Goal: Transaction & Acquisition: Download file/media

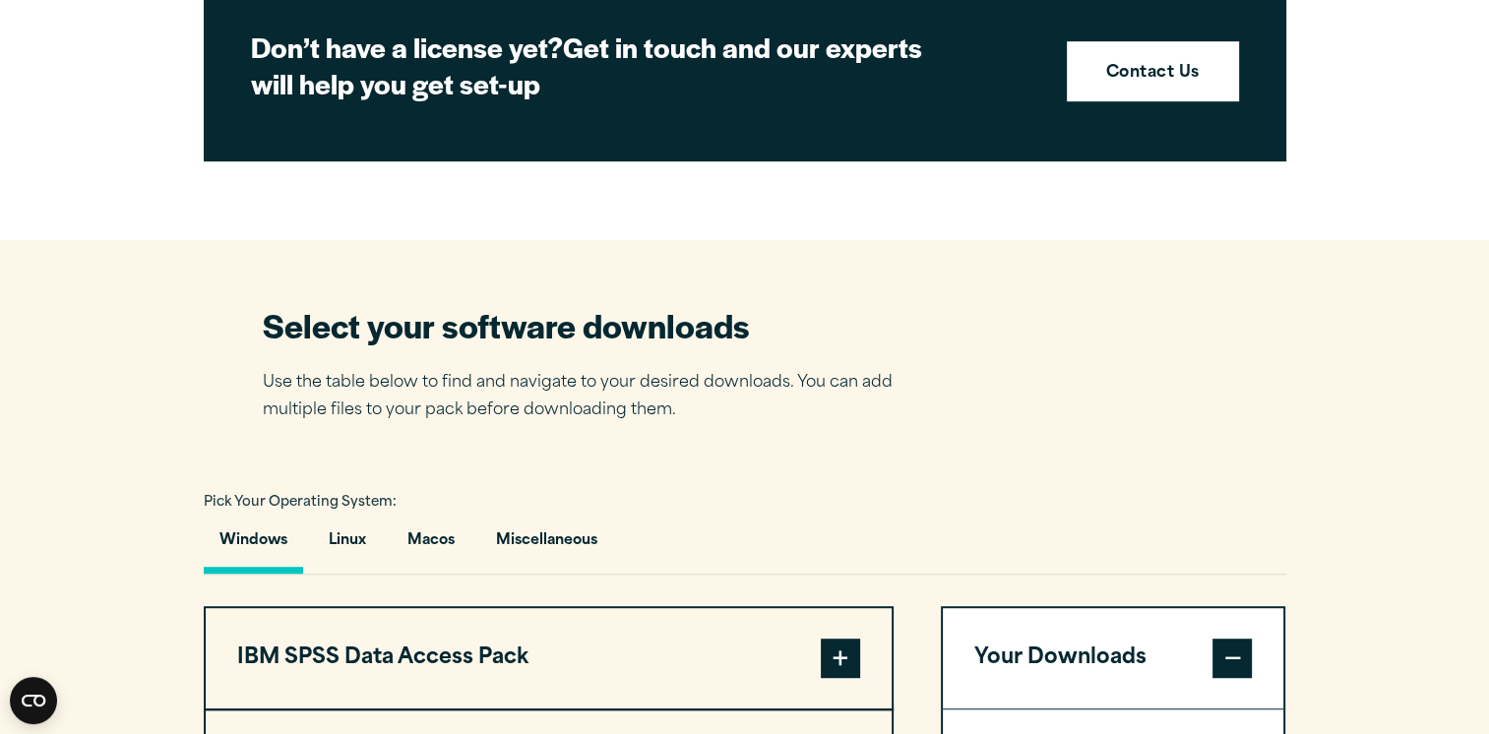
scroll to position [990, 0]
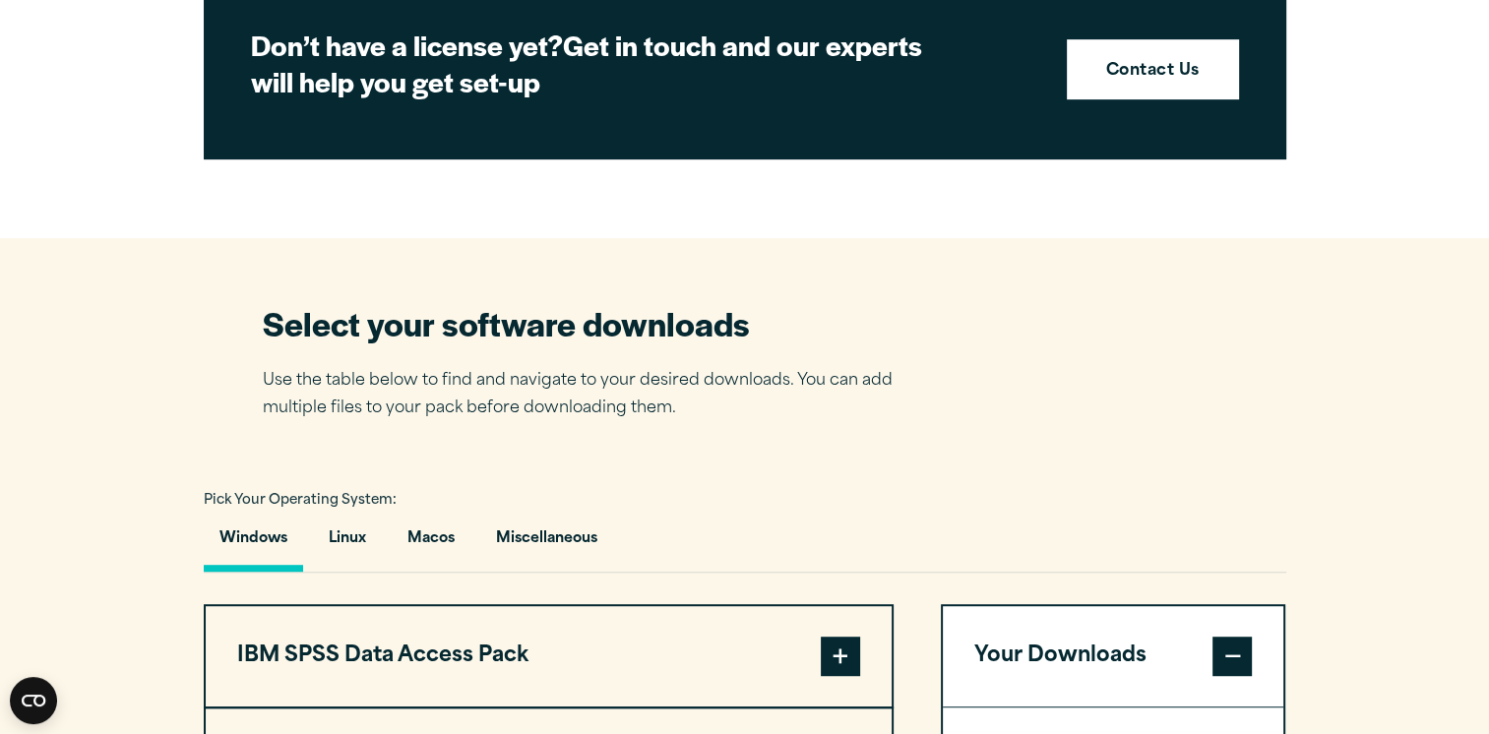
drag, startPoint x: 540, startPoint y: 667, endPoint x: 52, endPoint y: 473, distance: 525.2
click at [52, 473] on section "Select your software downloads Use the table below to find and navigate to your…" at bounding box center [744, 709] width 1489 height 942
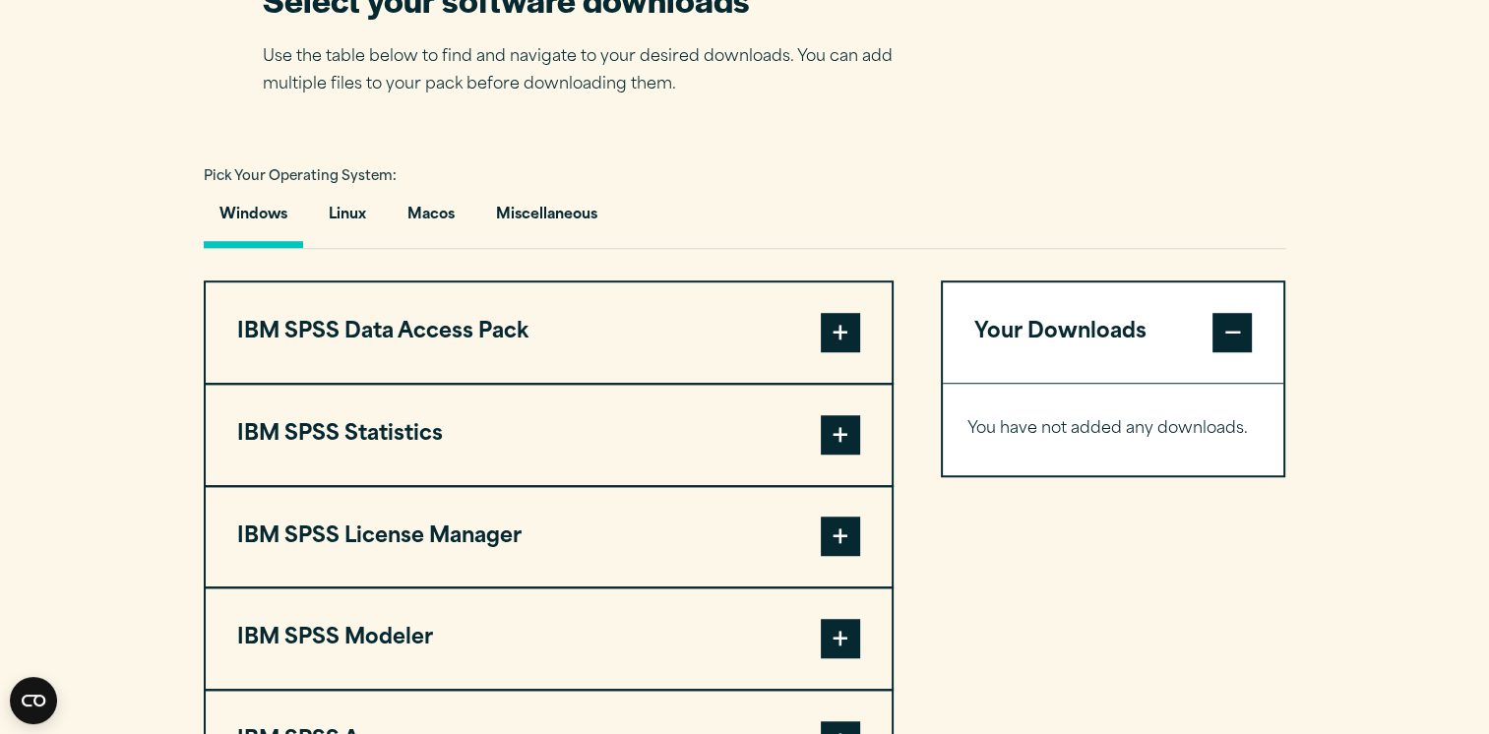
scroll to position [1566, 0]
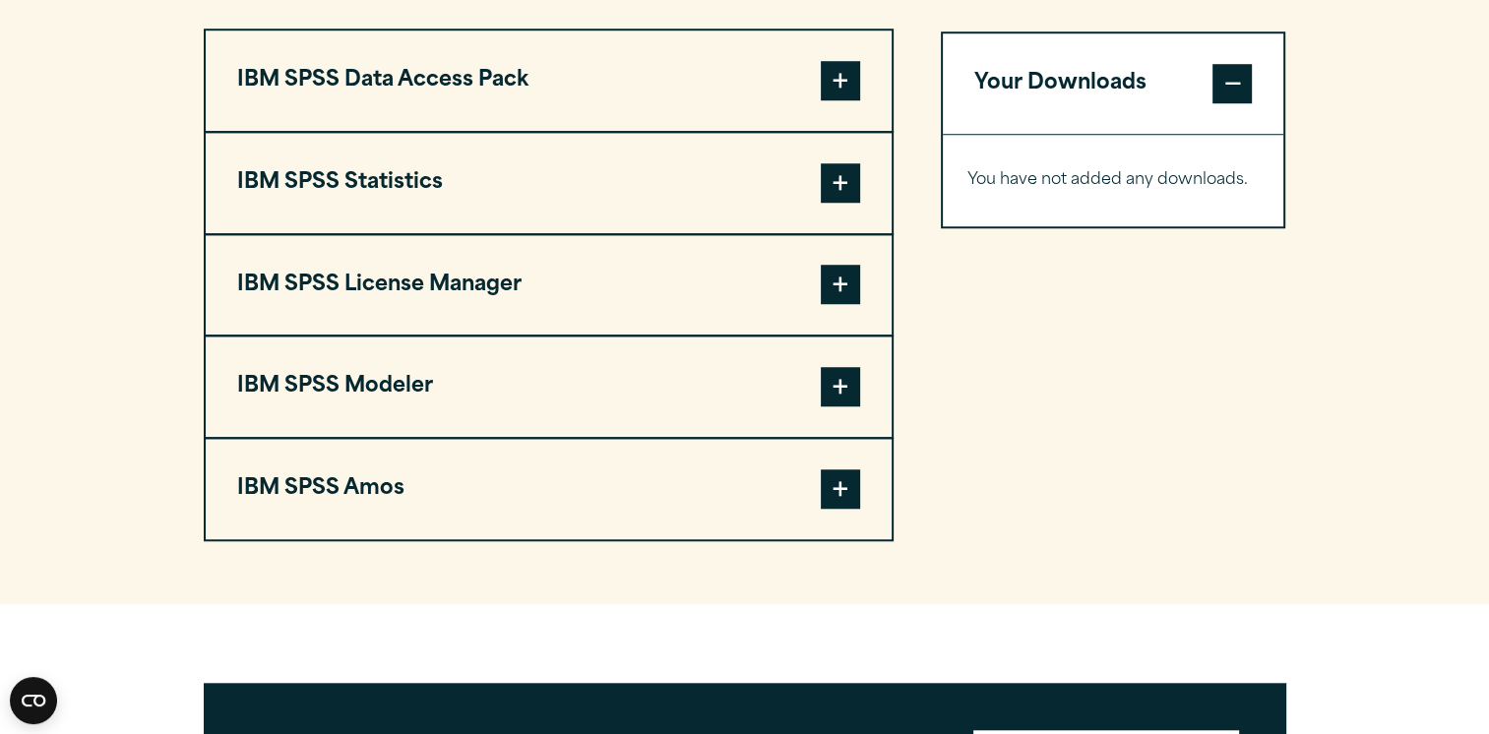
click at [840, 484] on span at bounding box center [840, 488] width 39 height 39
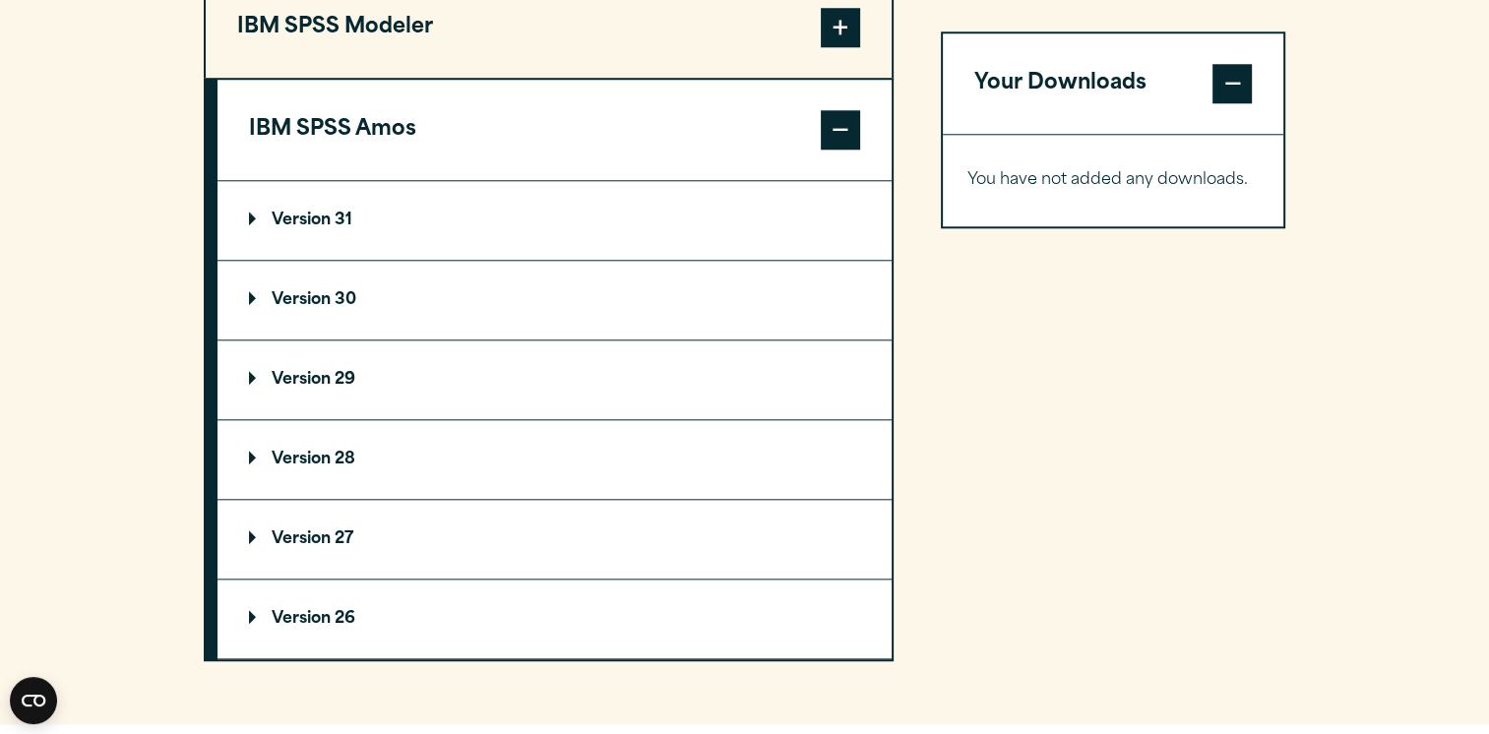
scroll to position [1932, 0]
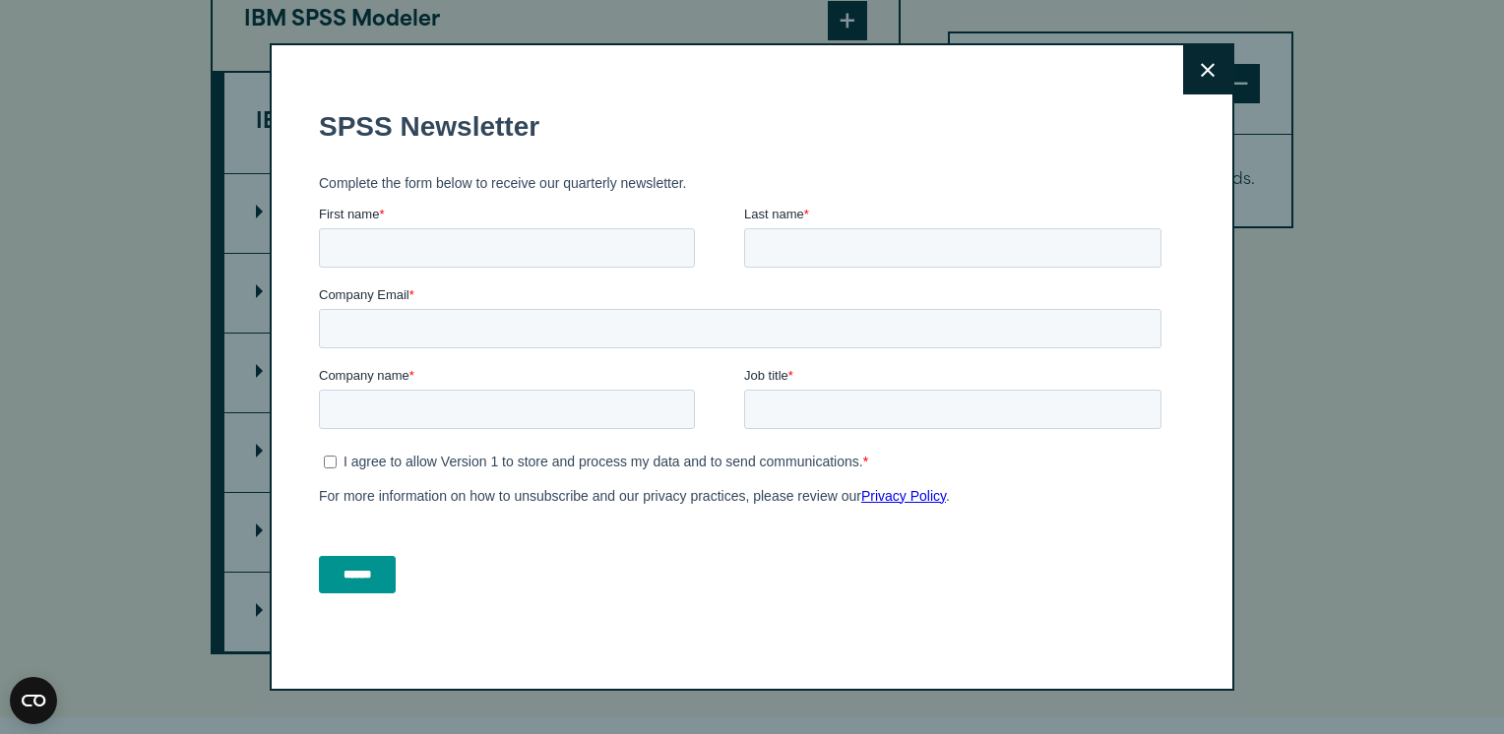
click at [1208, 78] on button "Close" at bounding box center [1207, 69] width 49 height 49
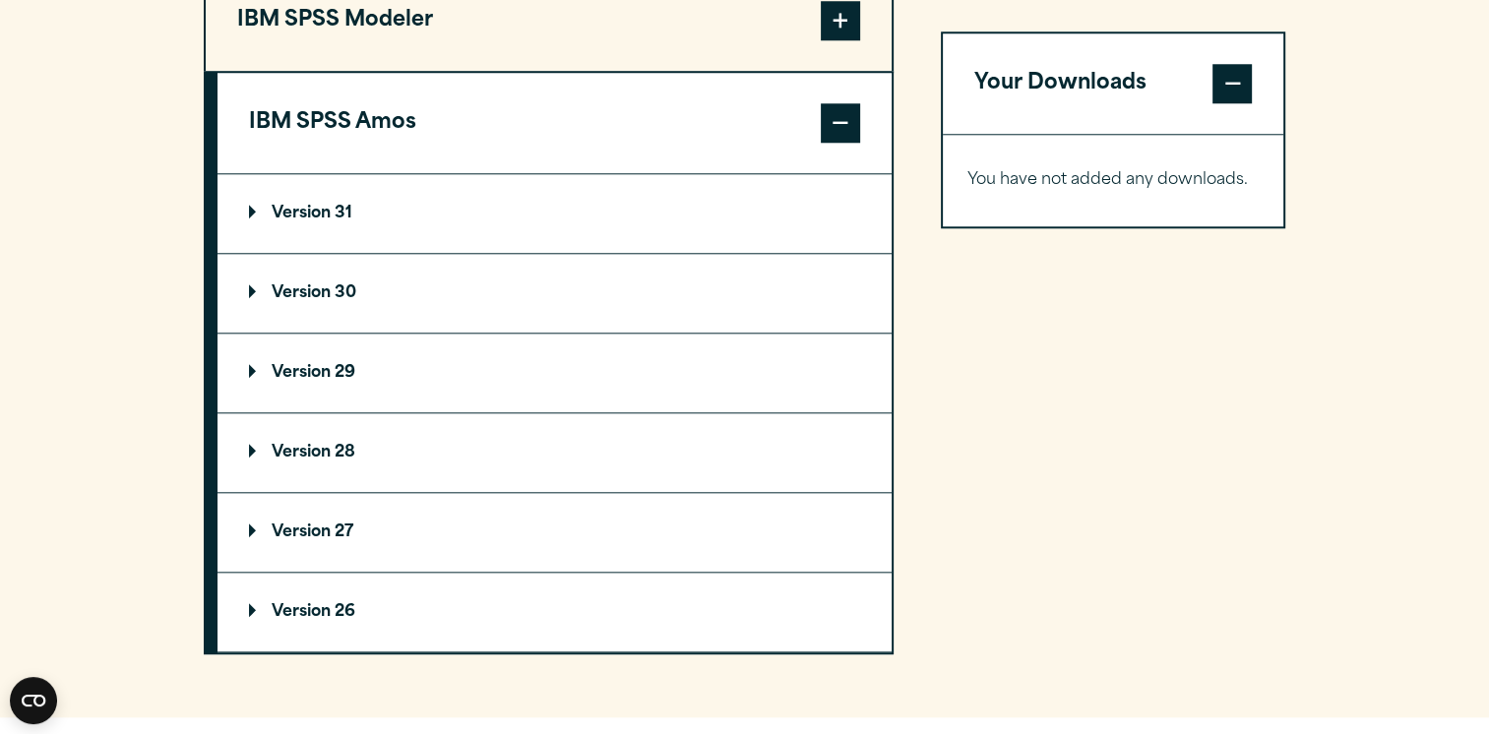
click at [317, 197] on summary "Version 31" at bounding box center [554, 213] width 674 height 79
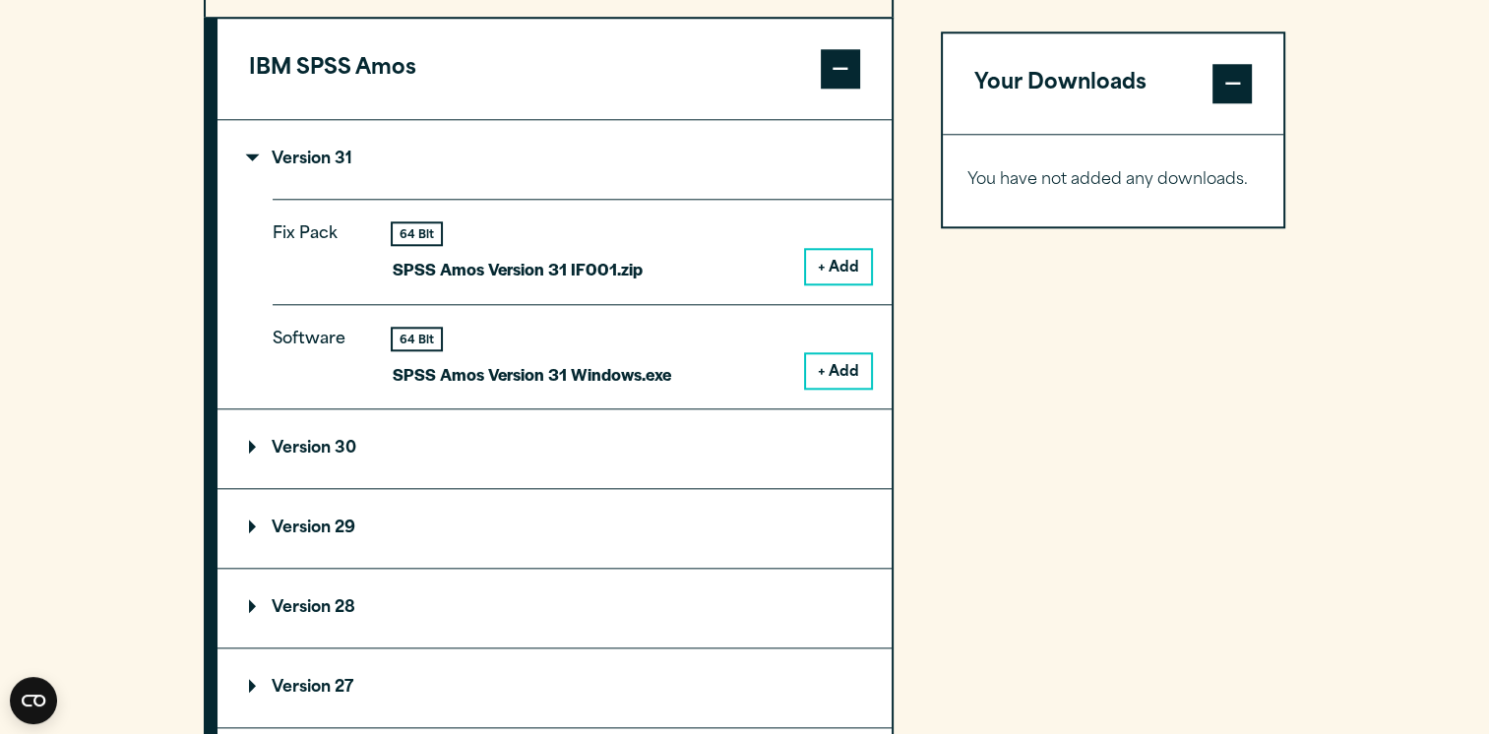
scroll to position [1998, 0]
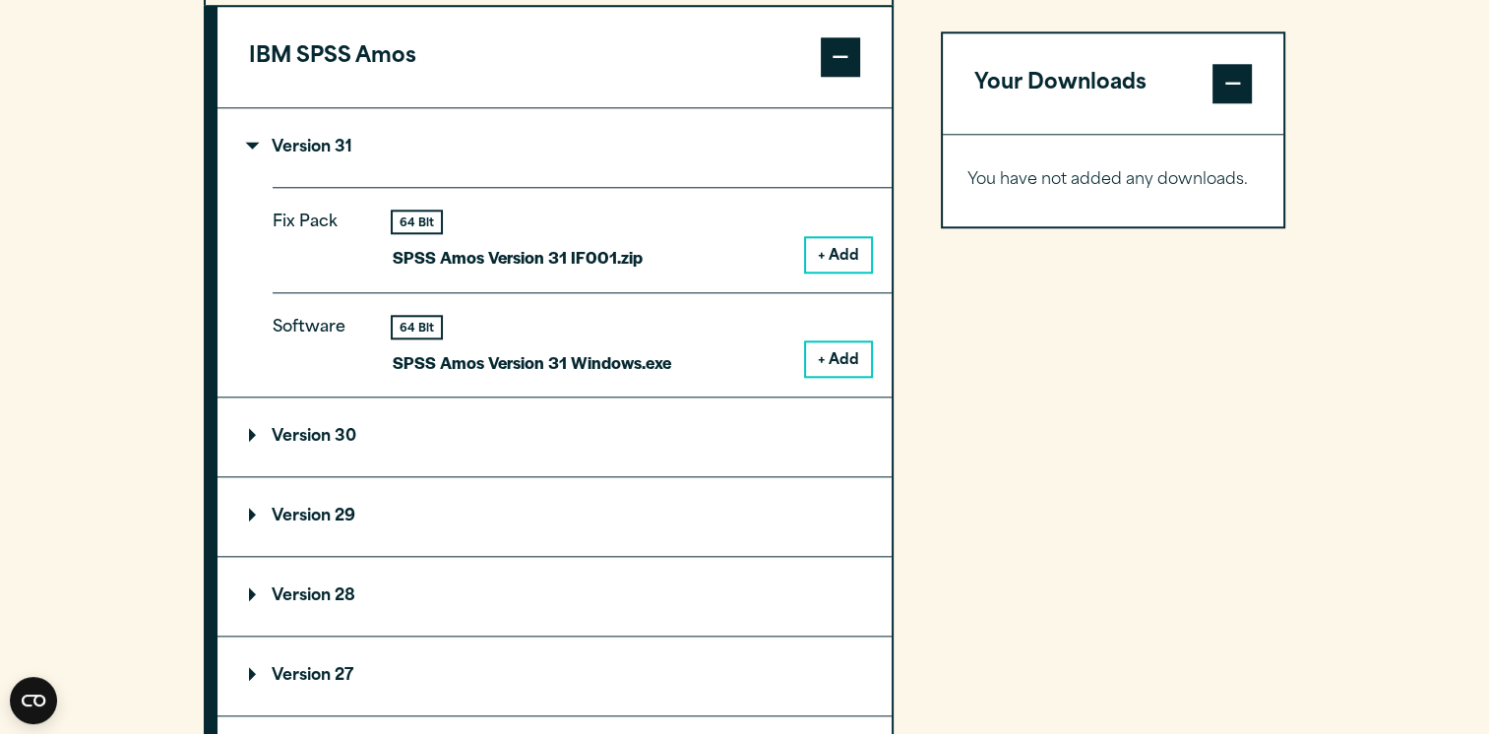
drag, startPoint x: 128, startPoint y: 363, endPoint x: 87, endPoint y: 415, distance: 66.6
click at [87, 415] on section "Select your software downloads Use the table below to find and navigate to your…" at bounding box center [744, 46] width 1489 height 1632
click at [819, 358] on button "+ Add" at bounding box center [838, 358] width 65 height 33
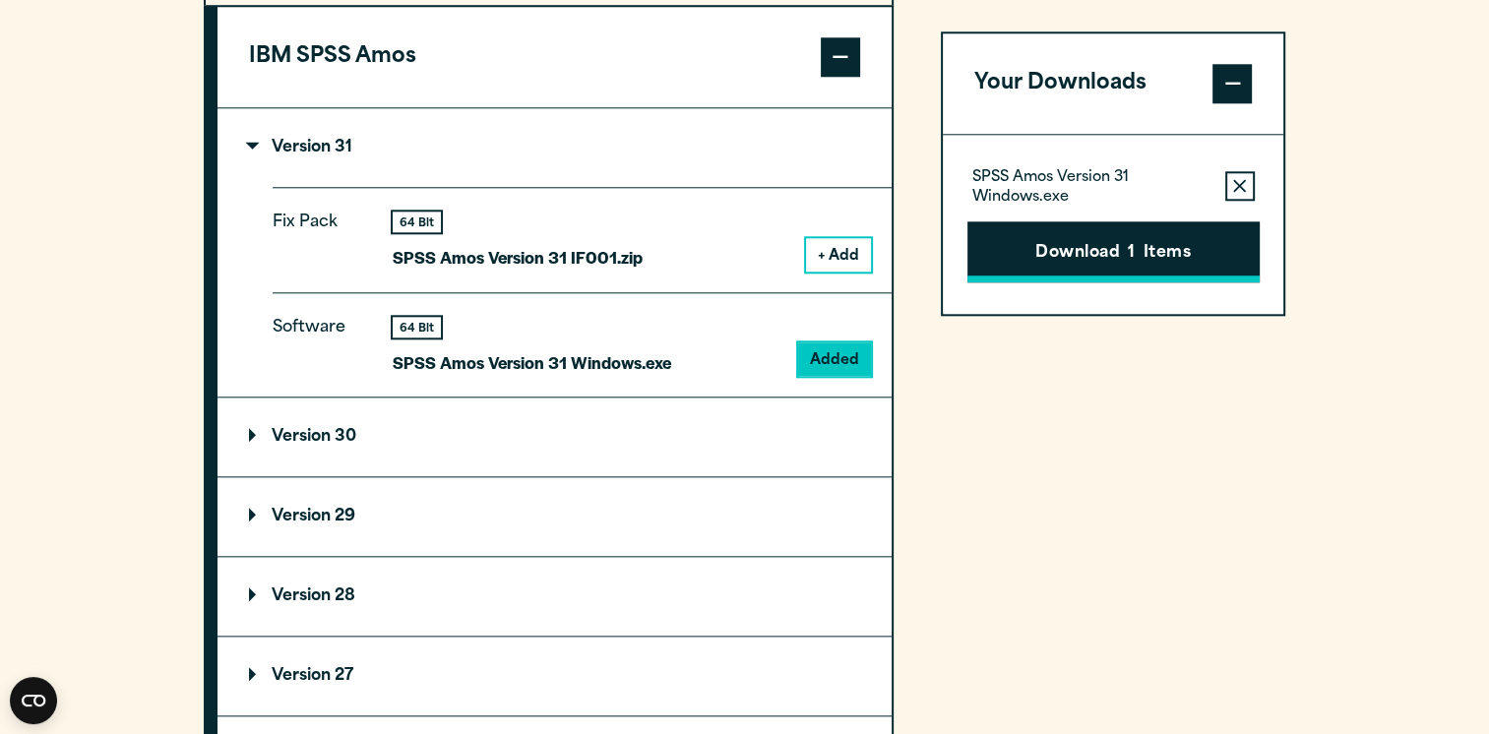
click at [1078, 262] on button "Download 1 Items" at bounding box center [1113, 251] width 292 height 61
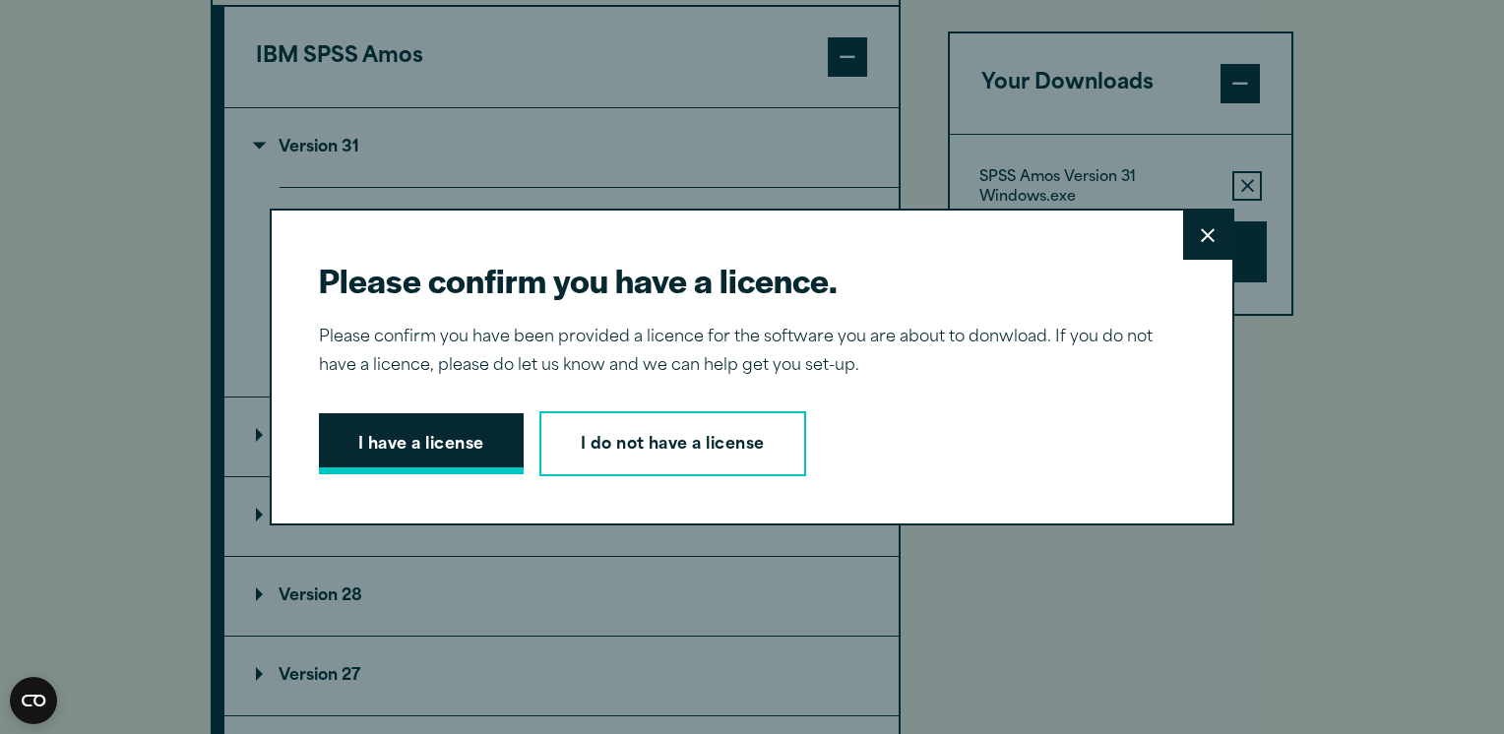
click at [402, 430] on button "I have a license" at bounding box center [421, 443] width 205 height 61
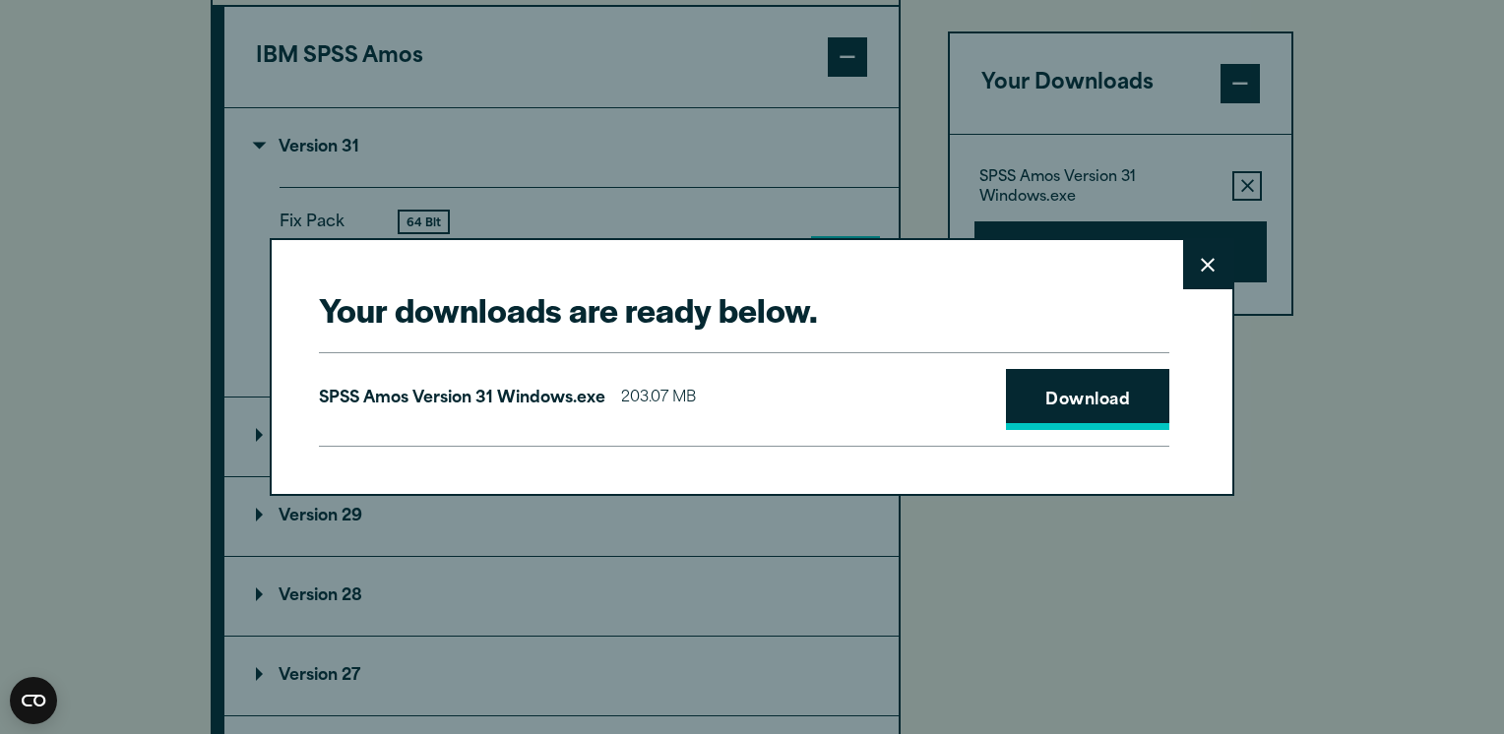
click at [1045, 417] on link "Download" at bounding box center [1087, 399] width 163 height 61
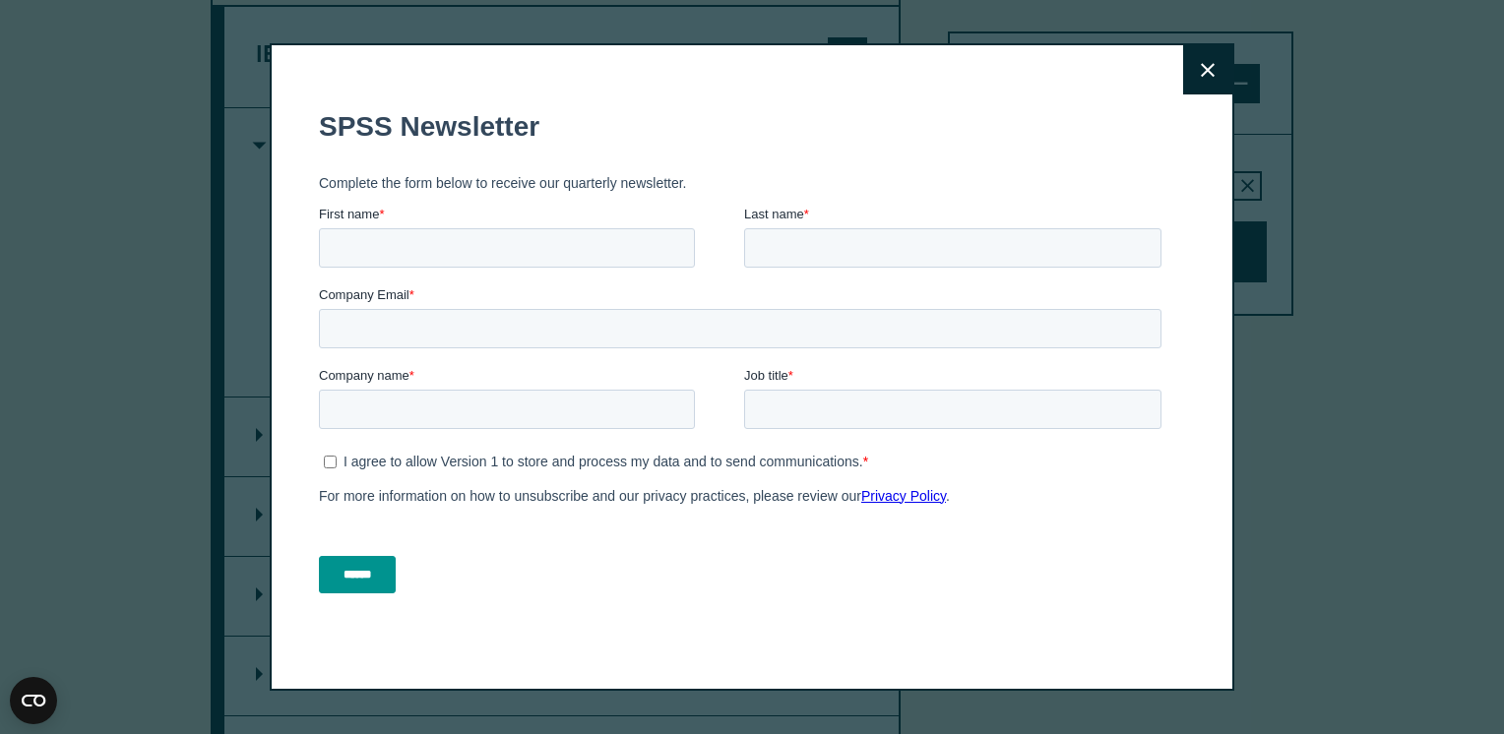
click at [1001, 103] on fieldset "SPSS Newsletter" at bounding box center [744, 127] width 850 height 69
click at [1188, 63] on button "Close" at bounding box center [1207, 69] width 49 height 49
